Goal: Find specific page/section: Find specific page/section

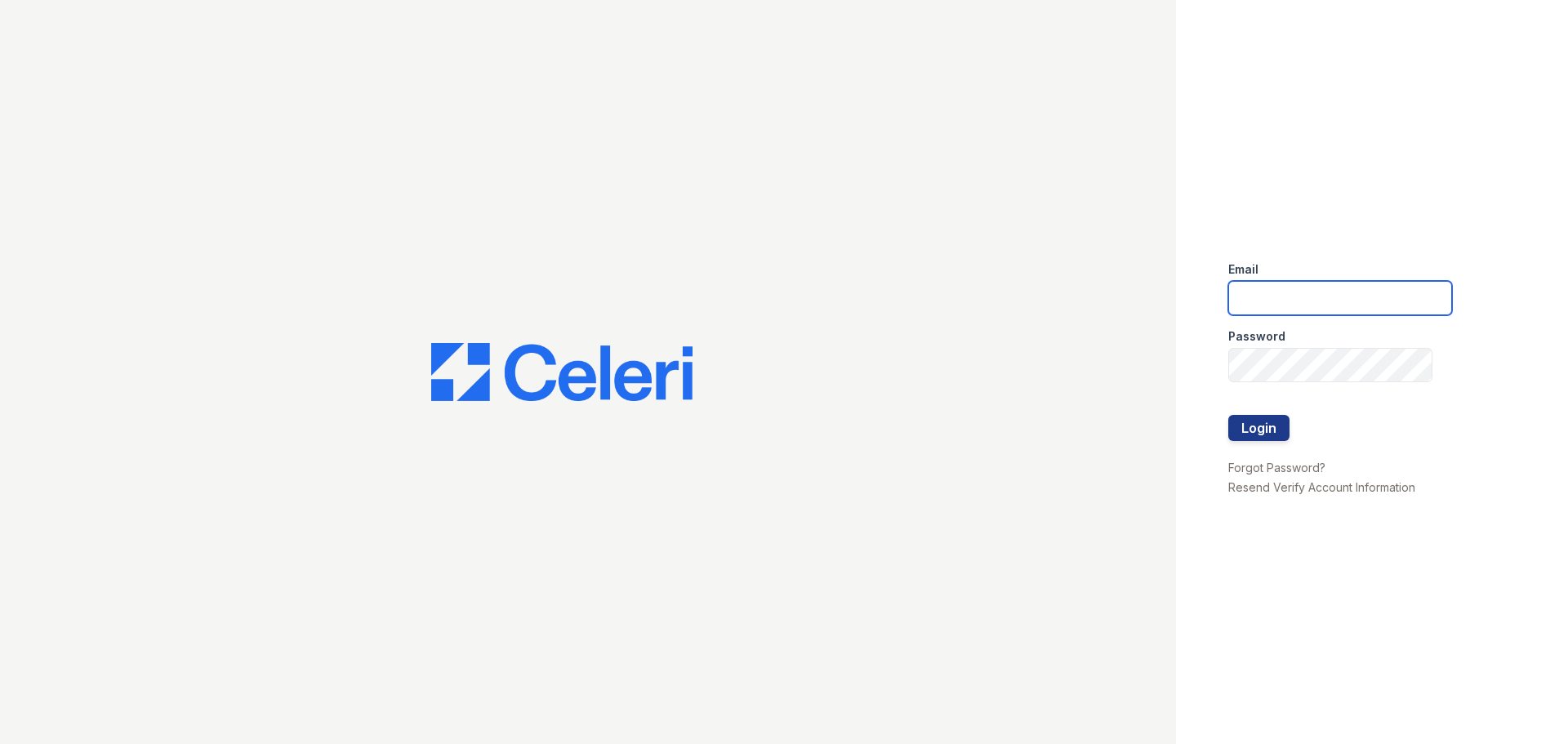
drag, startPoint x: 1258, startPoint y: 303, endPoint x: 1269, endPoint y: 304, distance: 11.0
click at [1260, 304] on input "email" at bounding box center [1340, 298] width 224 height 34
type input "[PERSON_NAME][EMAIL_ADDRESS][DOMAIN_NAME]"
click at [1272, 437] on button "Login" at bounding box center [1259, 428] width 61 height 26
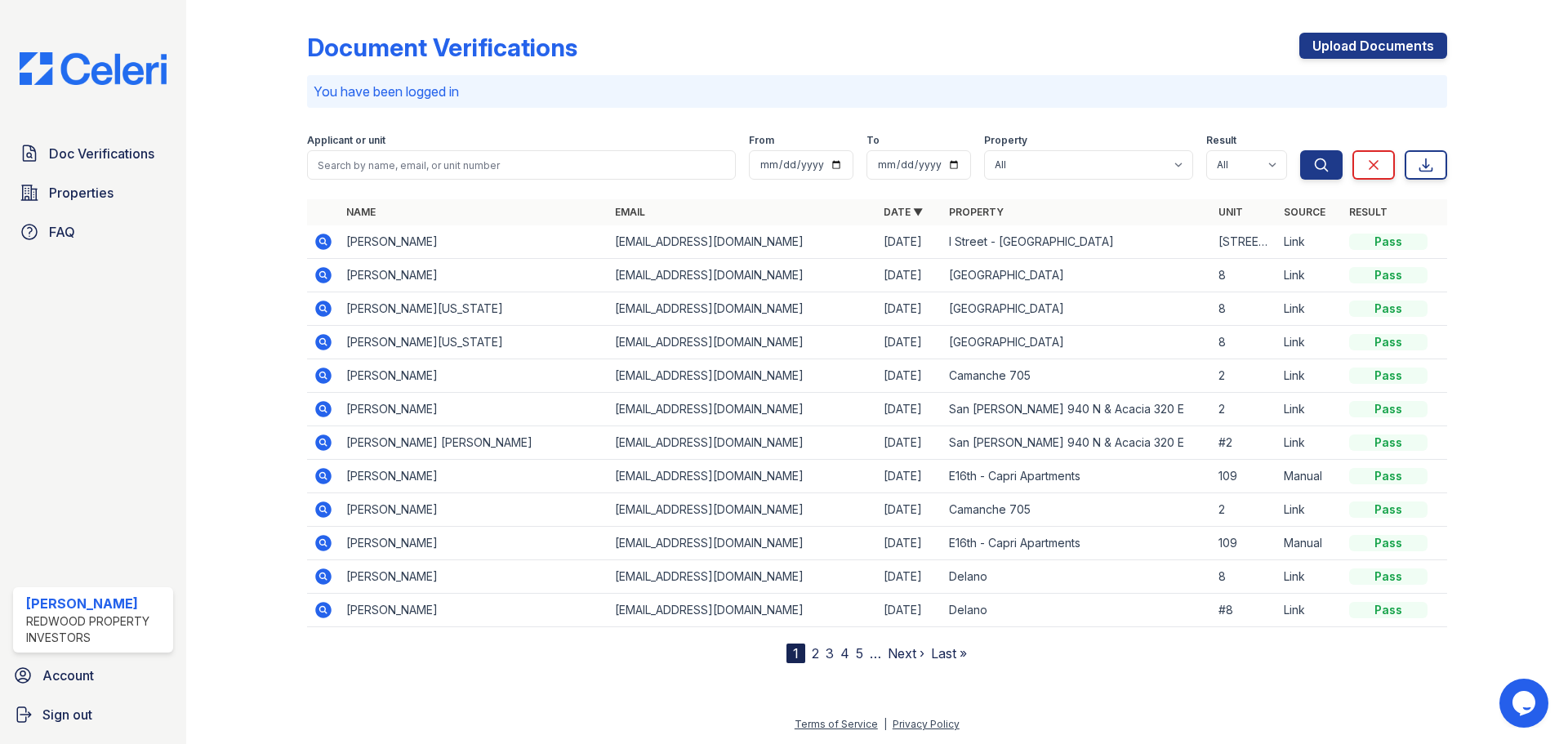
drag, startPoint x: 81, startPoint y: 189, endPoint x: 1246, endPoint y: 488, distance: 1202.8
click at [83, 189] on span "Properties" at bounding box center [81, 192] width 64 height 19
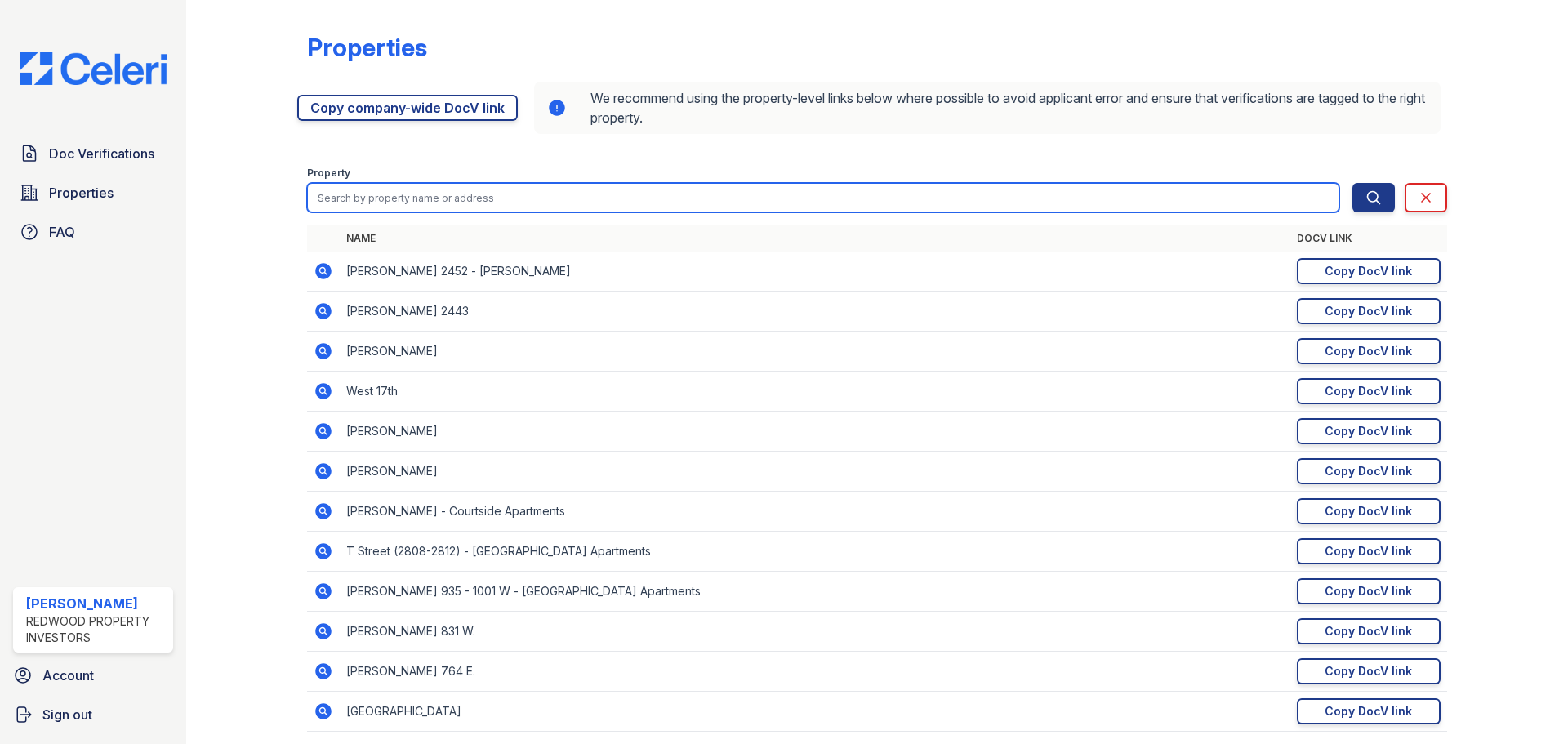
click at [843, 197] on input "search" at bounding box center [822, 197] width 1032 height 29
type input "blue ridge"
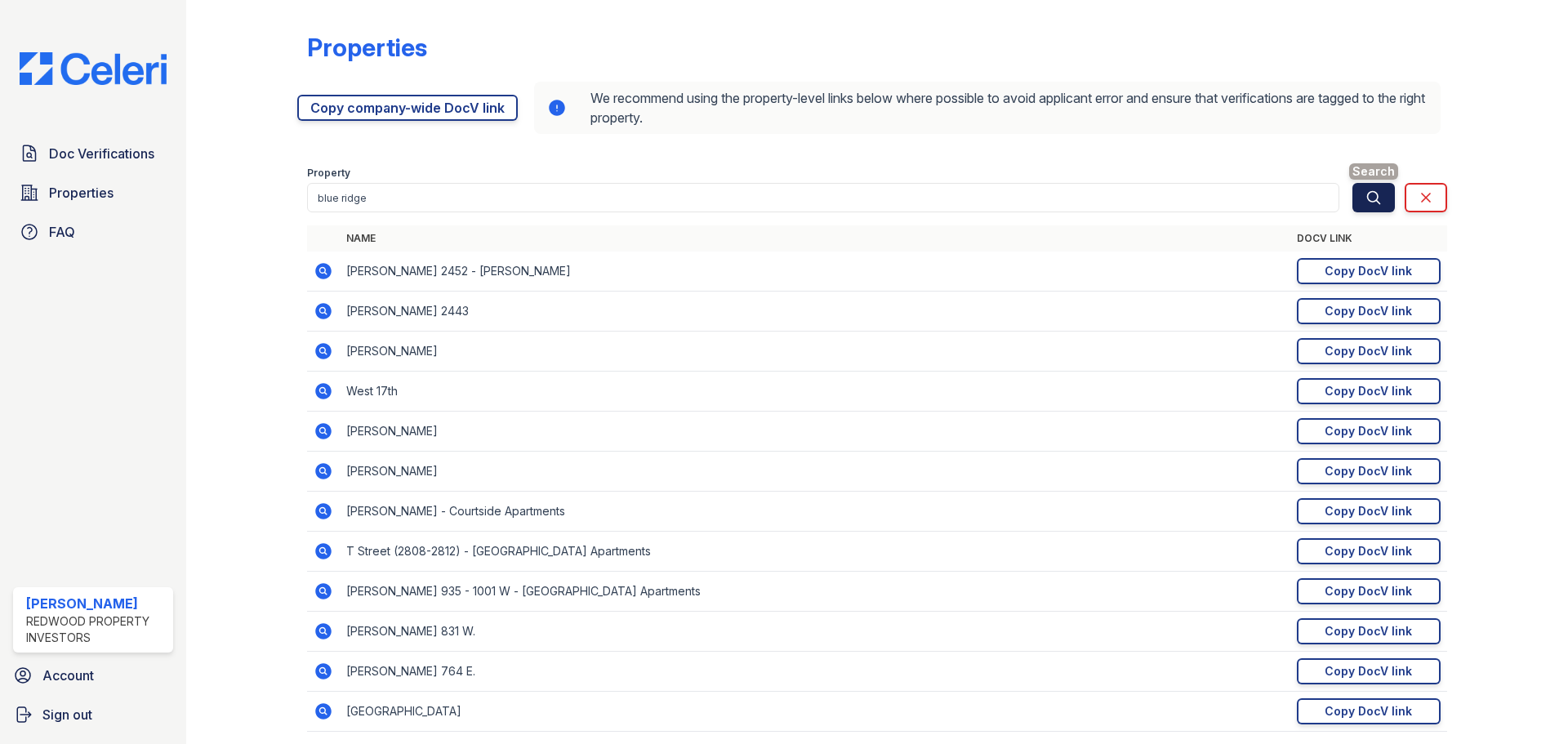
click at [1370, 201] on button "Search" at bounding box center [1373, 197] width 42 height 29
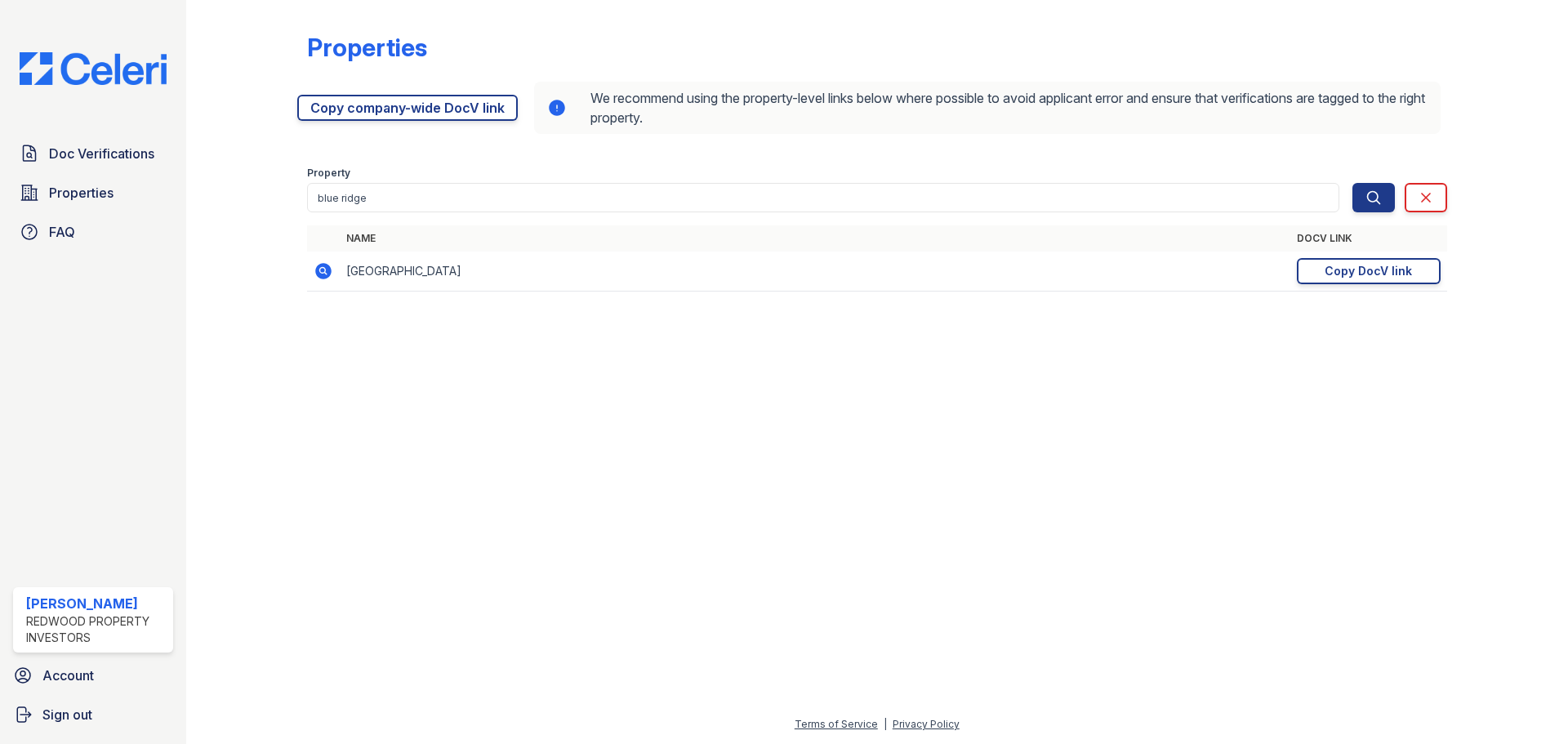
click at [1378, 256] on td "https://app.getceleri.com/5c5a66f5-ec96-4277-a078-5f9a23f5c452/submit Copy DocV…" at bounding box center [1369, 271] width 156 height 40
click at [1398, 278] on div "Copy DocV link" at bounding box center [1368, 271] width 87 height 17
